Goal: Transaction & Acquisition: Purchase product/service

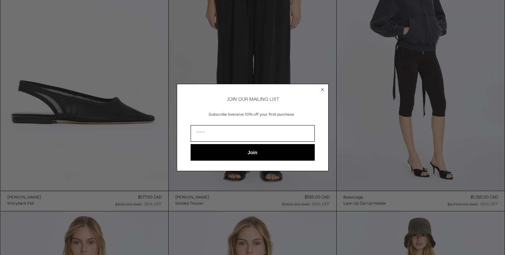
click at [323, 86] on circle "Close dialog" at bounding box center [322, 89] width 6 height 6
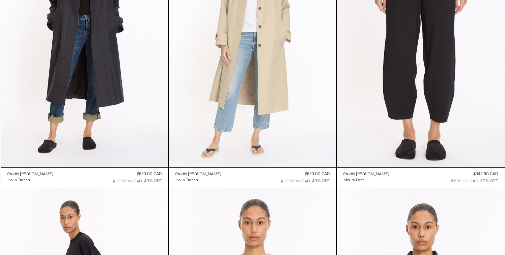
scroll to position [1760, 0]
click at [282, 102] on at bounding box center [253, 41] width 168 height 252
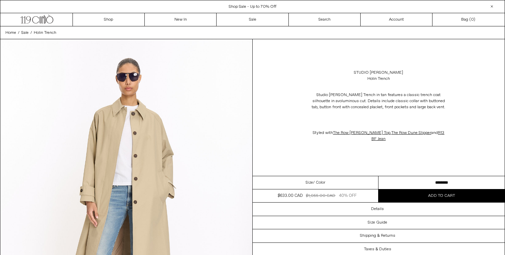
click at [337, 183] on div "Size / Color" at bounding box center [316, 182] width 126 height 13
click at [316, 183] on span "/ Color" at bounding box center [319, 182] width 12 height 6
click at [444, 183] on select "**********" at bounding box center [442, 182] width 126 height 13
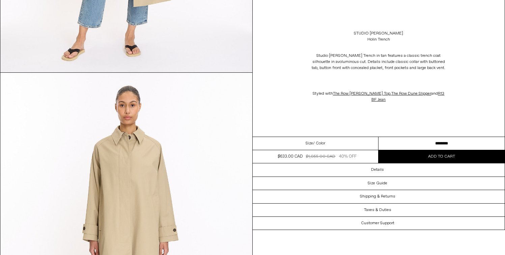
scroll to position [316, 0]
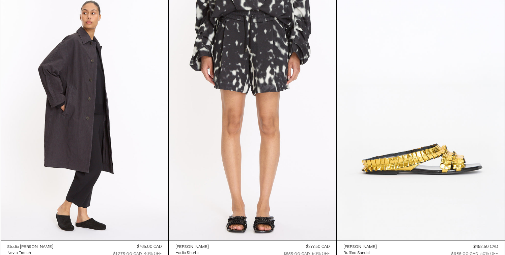
scroll to position [2231, 0]
